Goal: Ask a question

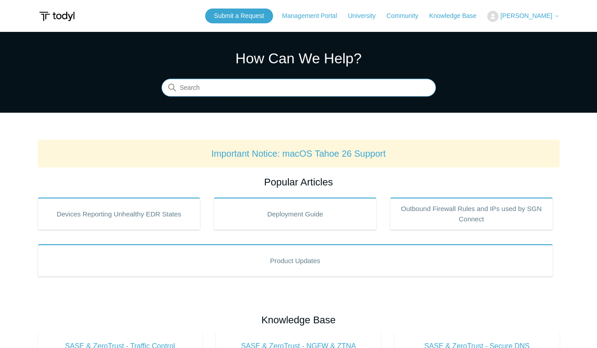
click at [293, 87] on input "Search" at bounding box center [298, 88] width 274 height 18
paste input "sequoia"
type input "sequoia"
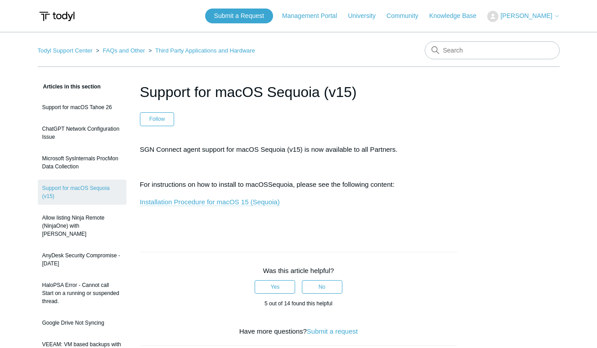
click at [226, 206] on link "Installation Procedure for macOS 15 (Sequoia)" at bounding box center [210, 202] width 140 height 8
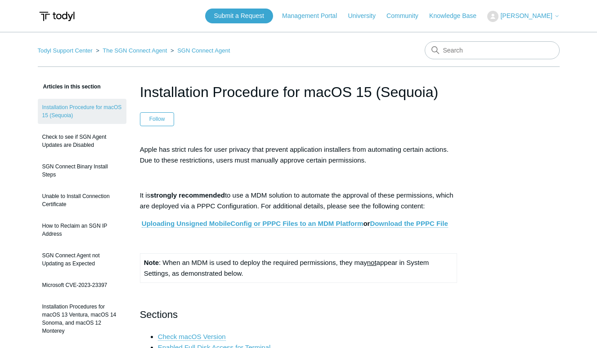
click at [533, 13] on span "[PERSON_NAME]" at bounding box center [526, 15] width 52 height 7
click at [526, 37] on link "My Support Requests" at bounding box center [531, 35] width 88 height 16
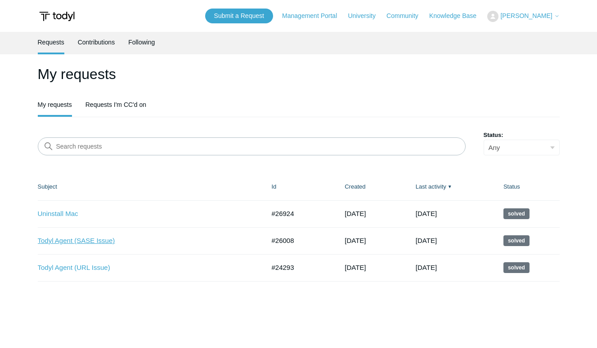
click at [104, 240] on link "Todyl Agent (SASE Issue)" at bounding box center [145, 241] width 214 height 10
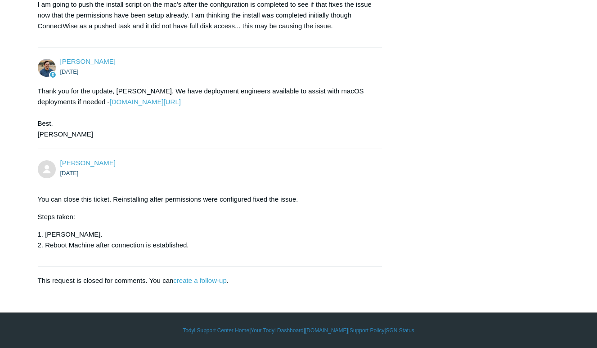
scroll to position [742, 0]
click at [196, 279] on link "create a follow-up" at bounding box center [199, 281] width 53 height 8
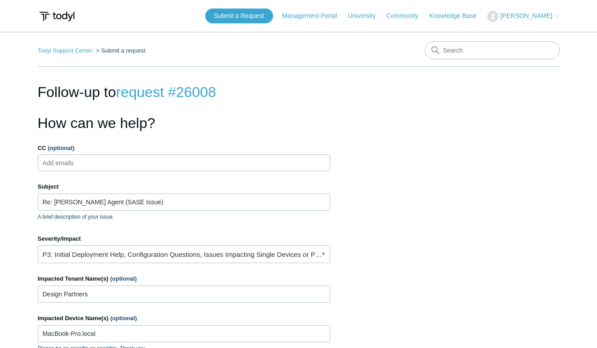
click at [202, 164] on ul "Add emails" at bounding box center [184, 163] width 292 height 17
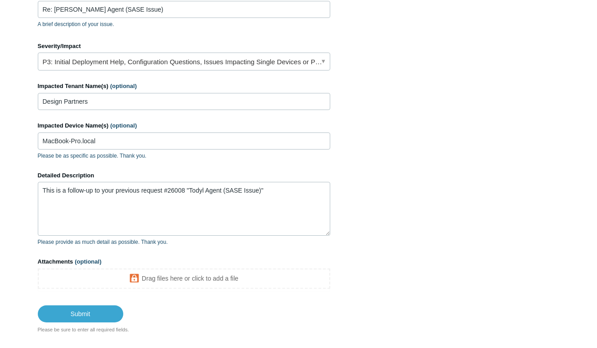
scroll to position [197, 0]
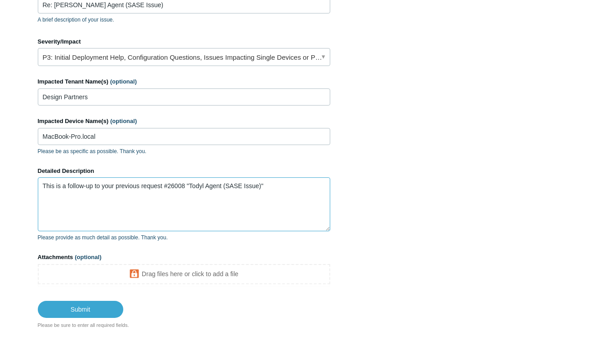
click at [133, 183] on textarea "This is a follow-up to your previous request #26008 "Todyl Agent (SASE Issue)"" at bounding box center [184, 205] width 292 height 54
click at [291, 199] on textarea "This is a follow-up to your previous request #26008 "Todyl Agent (SASE Issue)"" at bounding box center [184, 205] width 292 height 54
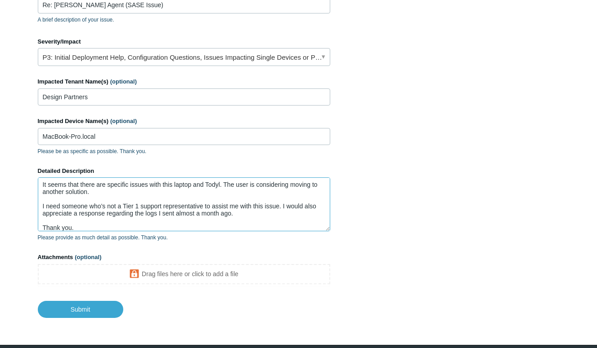
scroll to position [49, 0]
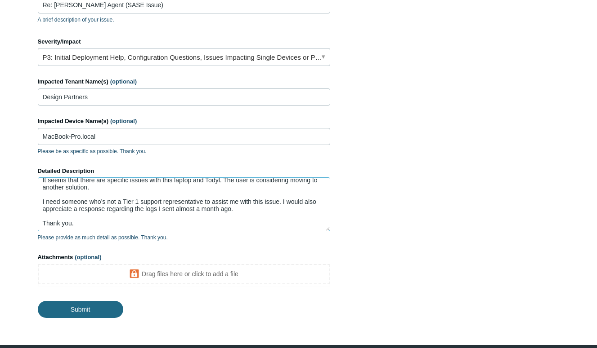
type textarea "This is a follow-up to your previous request #26008 regarding the “Todyl Agent …"
click at [90, 315] on input "Submit" at bounding box center [80, 309] width 85 height 17
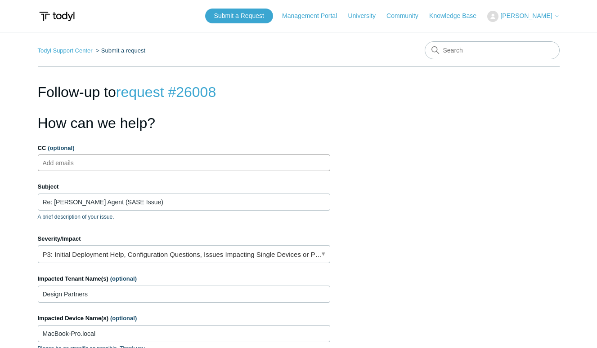
scroll to position [197, 0]
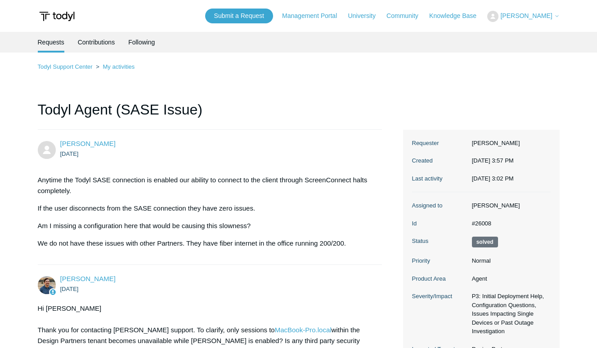
scroll to position [742, 0]
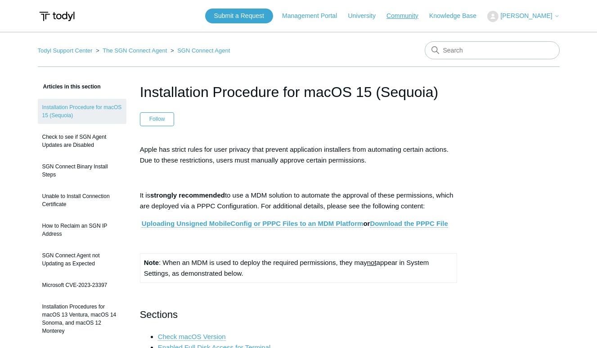
click at [417, 13] on link "Community" at bounding box center [406, 15] width 41 height 9
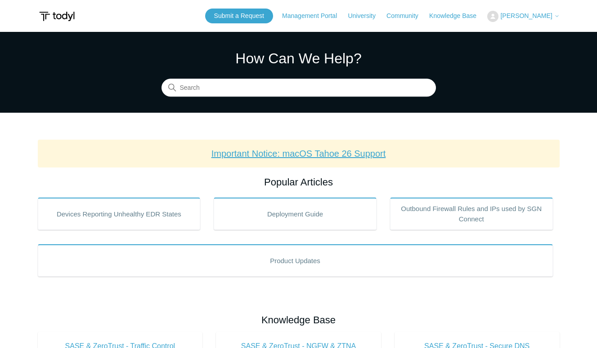
click at [303, 156] on link "Important Notice: macOS Tahoe 26 Support" at bounding box center [298, 154] width 174 height 10
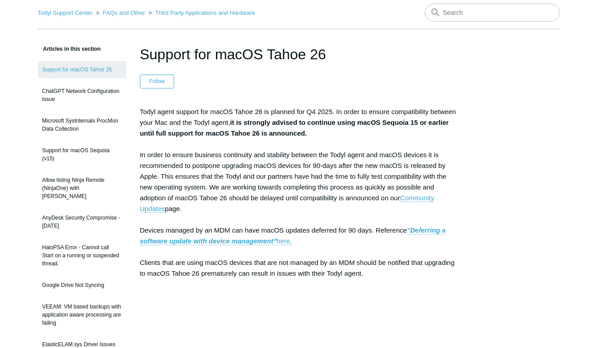
scroll to position [38, 0]
click at [68, 104] on link "ChatGPT Network Configuration Issue" at bounding box center [82, 95] width 89 height 25
